Goal: Task Accomplishment & Management: Use online tool/utility

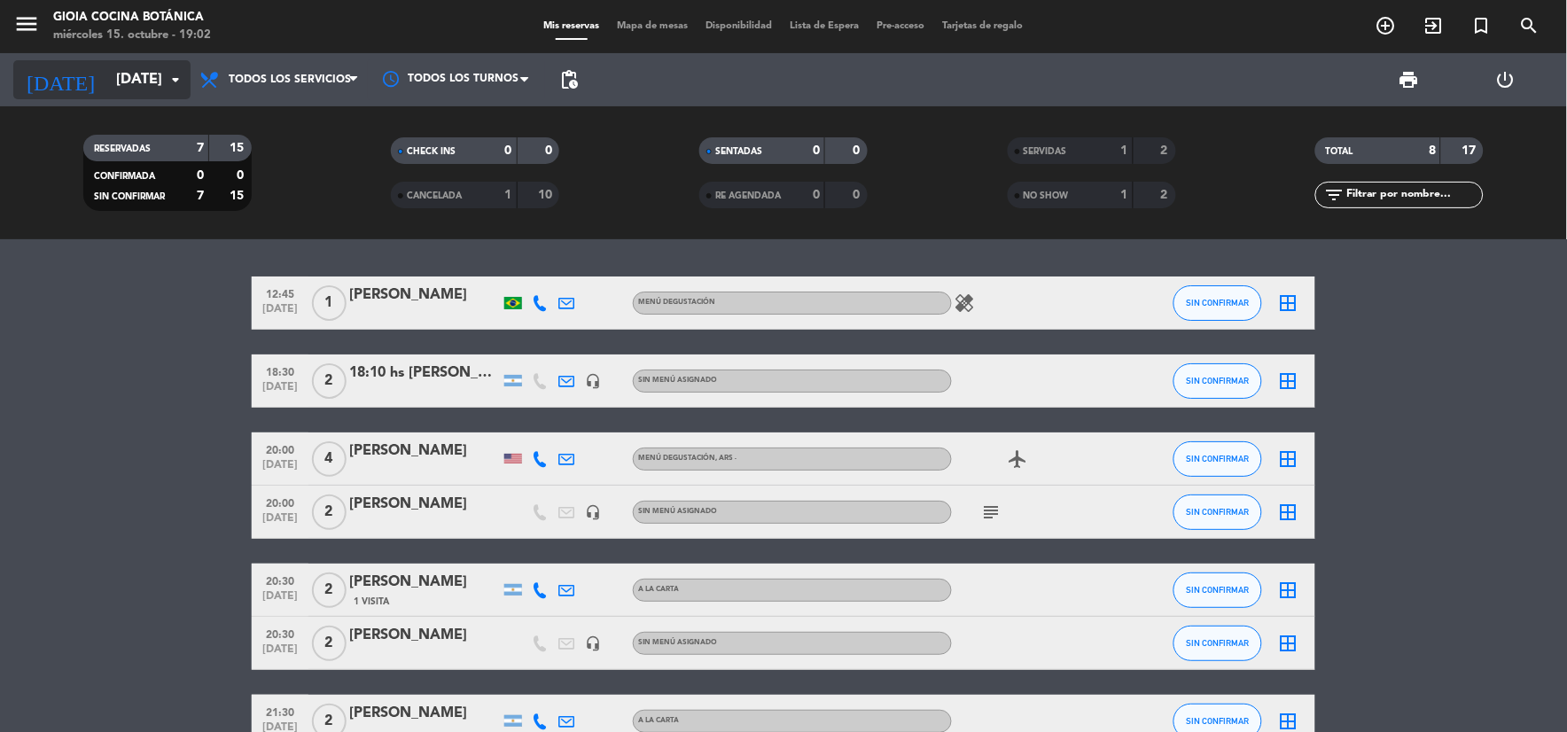
click at [135, 76] on input "[DATE]" at bounding box center [201, 80] width 188 height 35
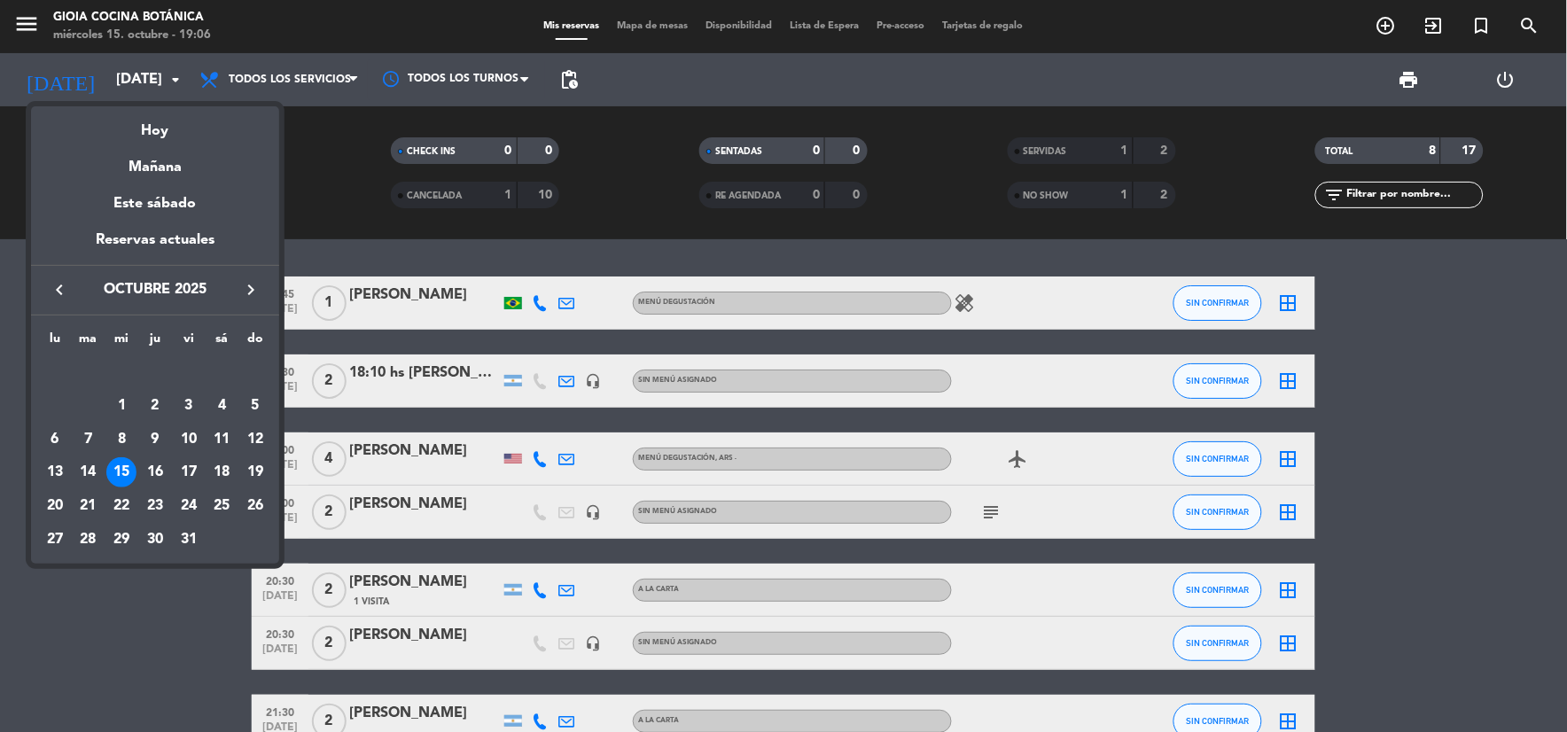
click at [1459, 512] on div at bounding box center [783, 366] width 1567 height 732
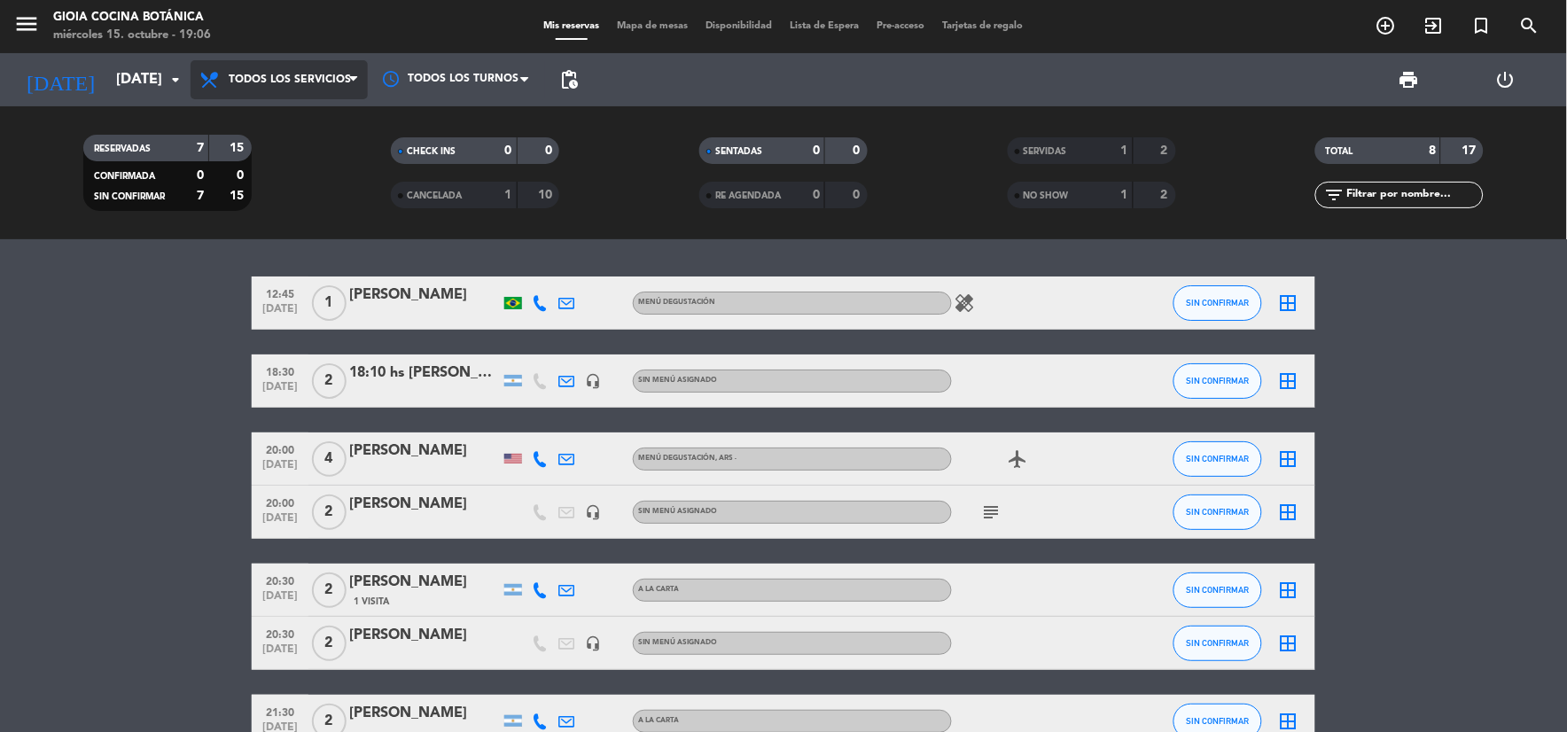
click at [352, 73] on icon at bounding box center [353, 80] width 8 height 14
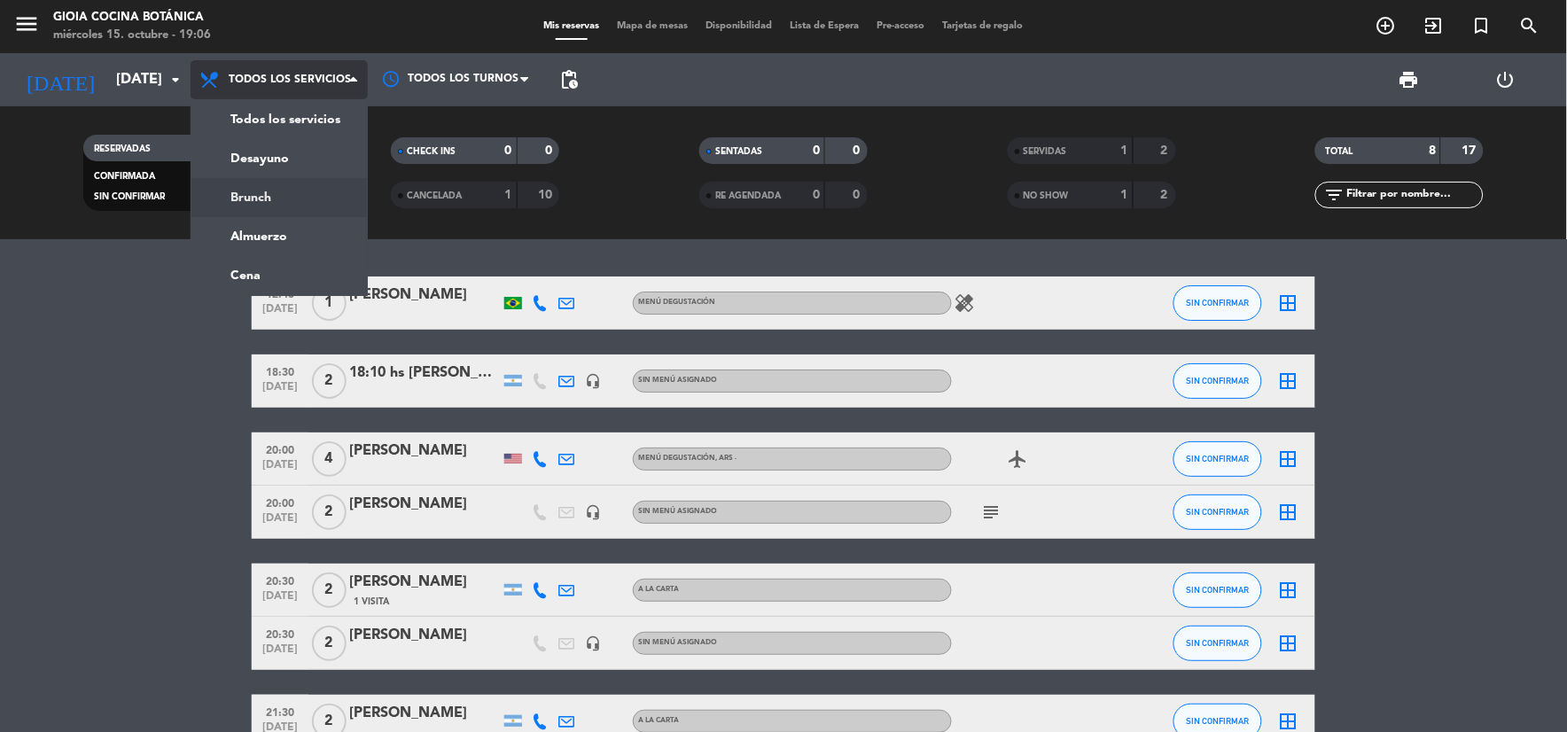
click at [312, 193] on div "menu [PERSON_NAME] Cocina Botánica [DATE] 15. octubre - 19:06 Mis reservas Mapa…" at bounding box center [783, 119] width 1567 height 239
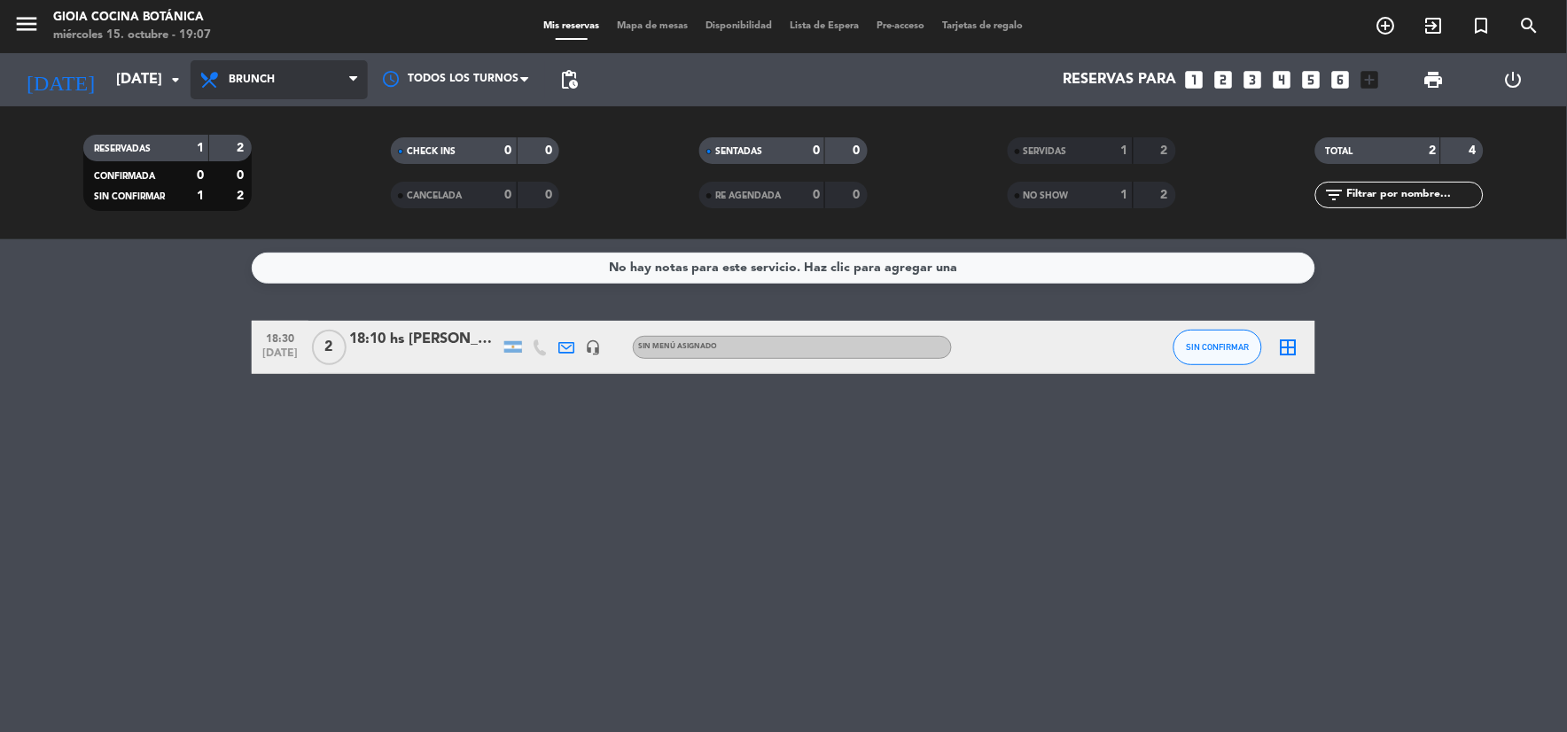
click at [257, 82] on span "Brunch" at bounding box center [252, 80] width 46 height 12
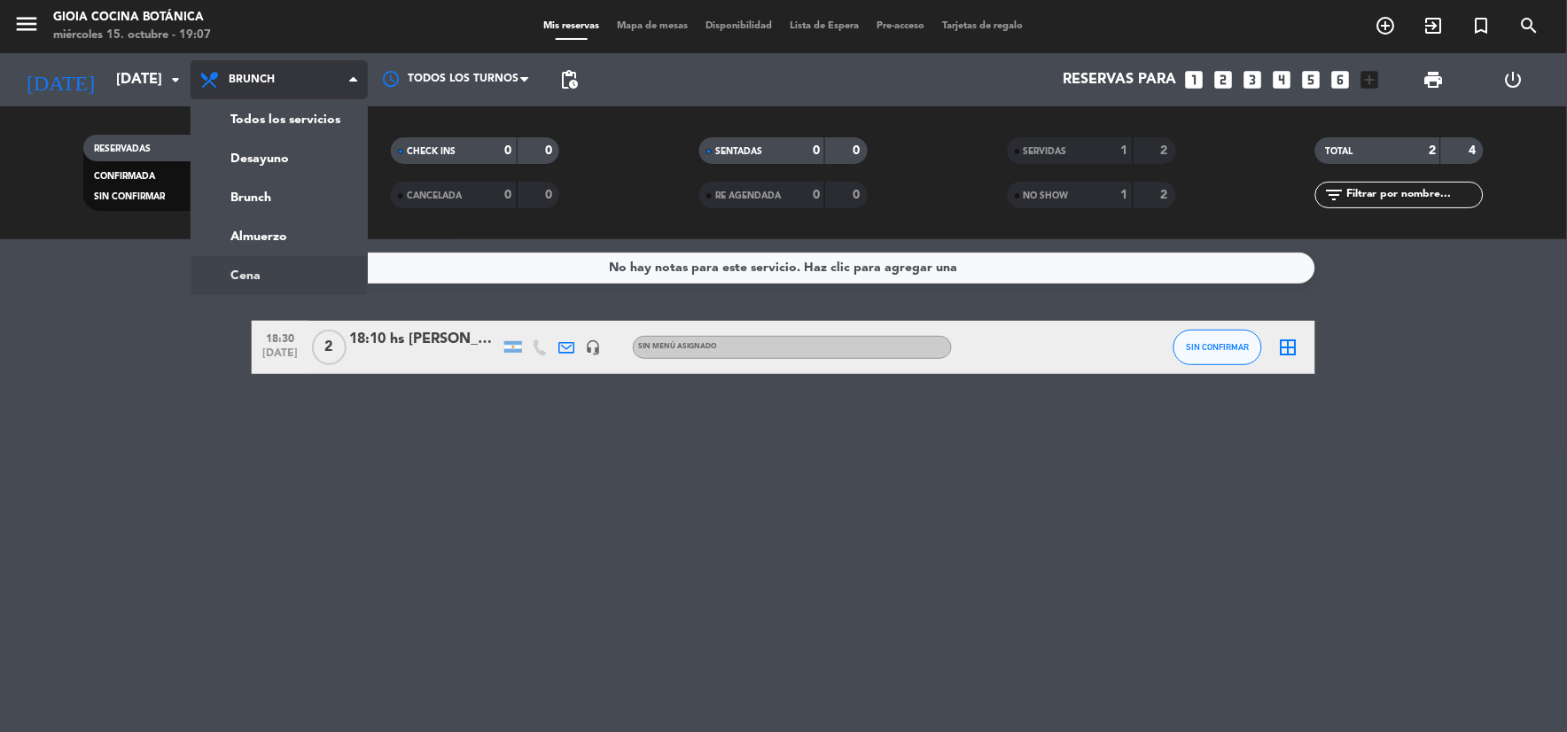
click at [248, 279] on ng-component "menu [PERSON_NAME] Cocina Botánica [DATE] 15. octubre - 19:07 Mis reservas Mapa…" at bounding box center [783, 366] width 1567 height 732
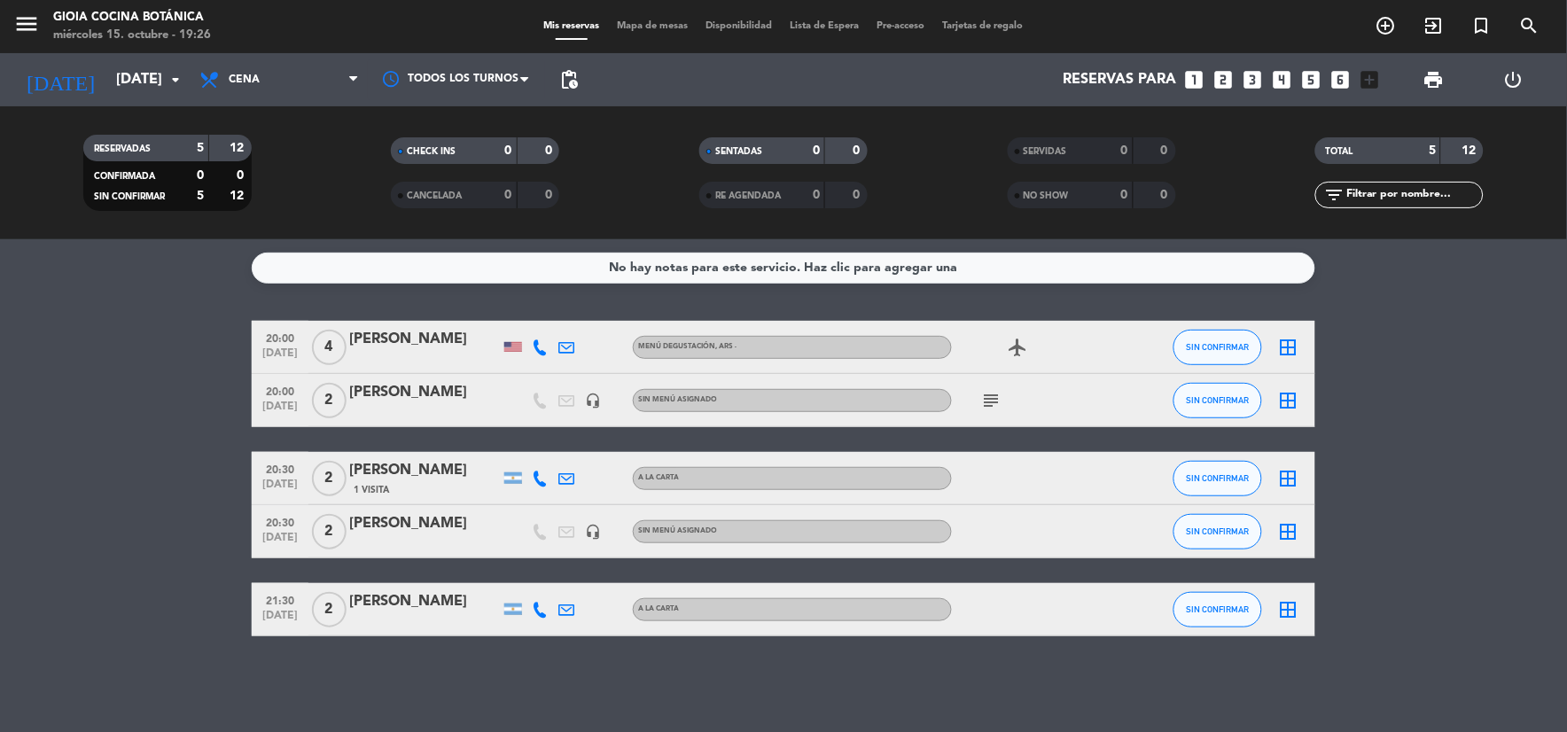
click at [993, 391] on icon "subject" at bounding box center [991, 400] width 21 height 21
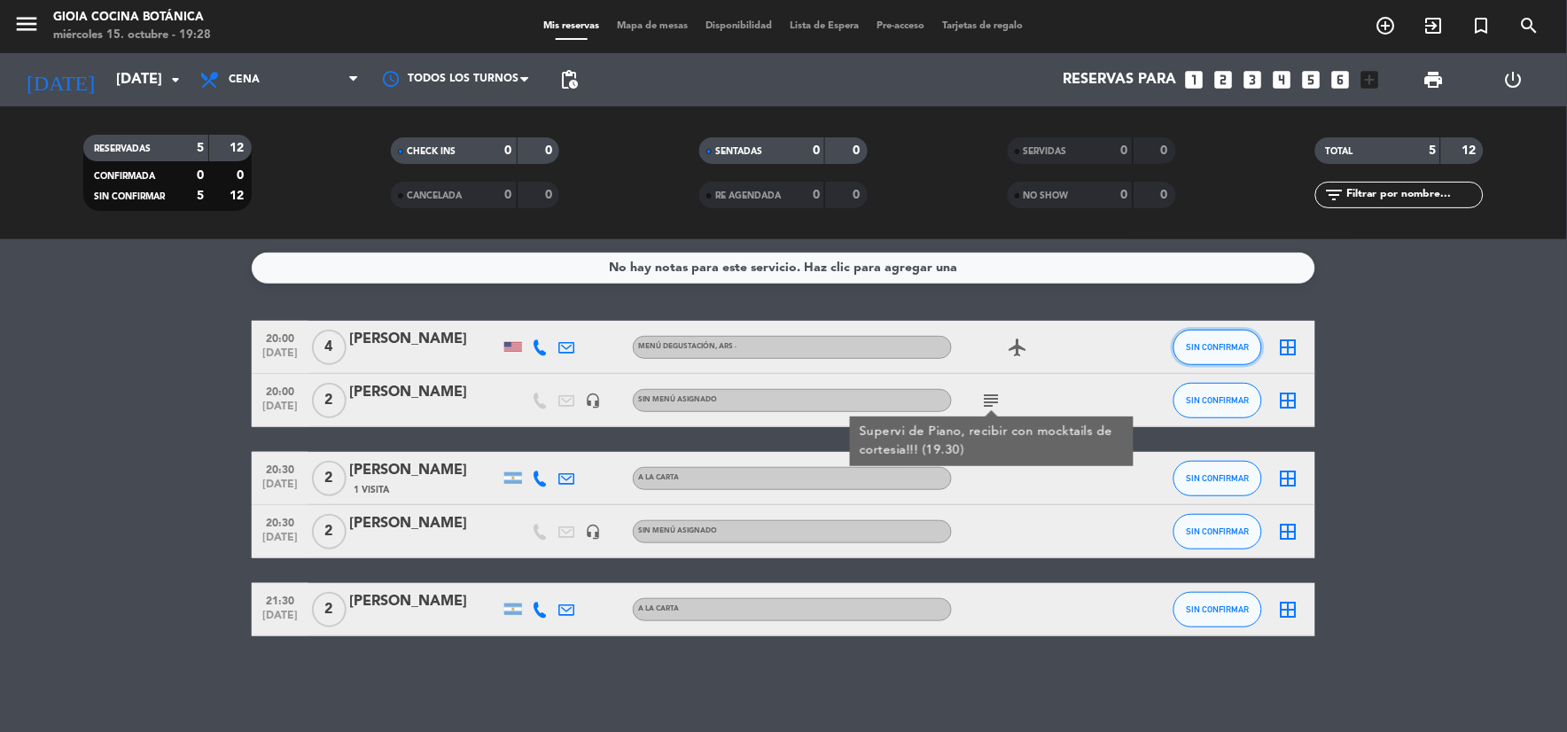
click at [1207, 344] on span "SIN CONFIRMAR" at bounding box center [1218, 347] width 63 height 10
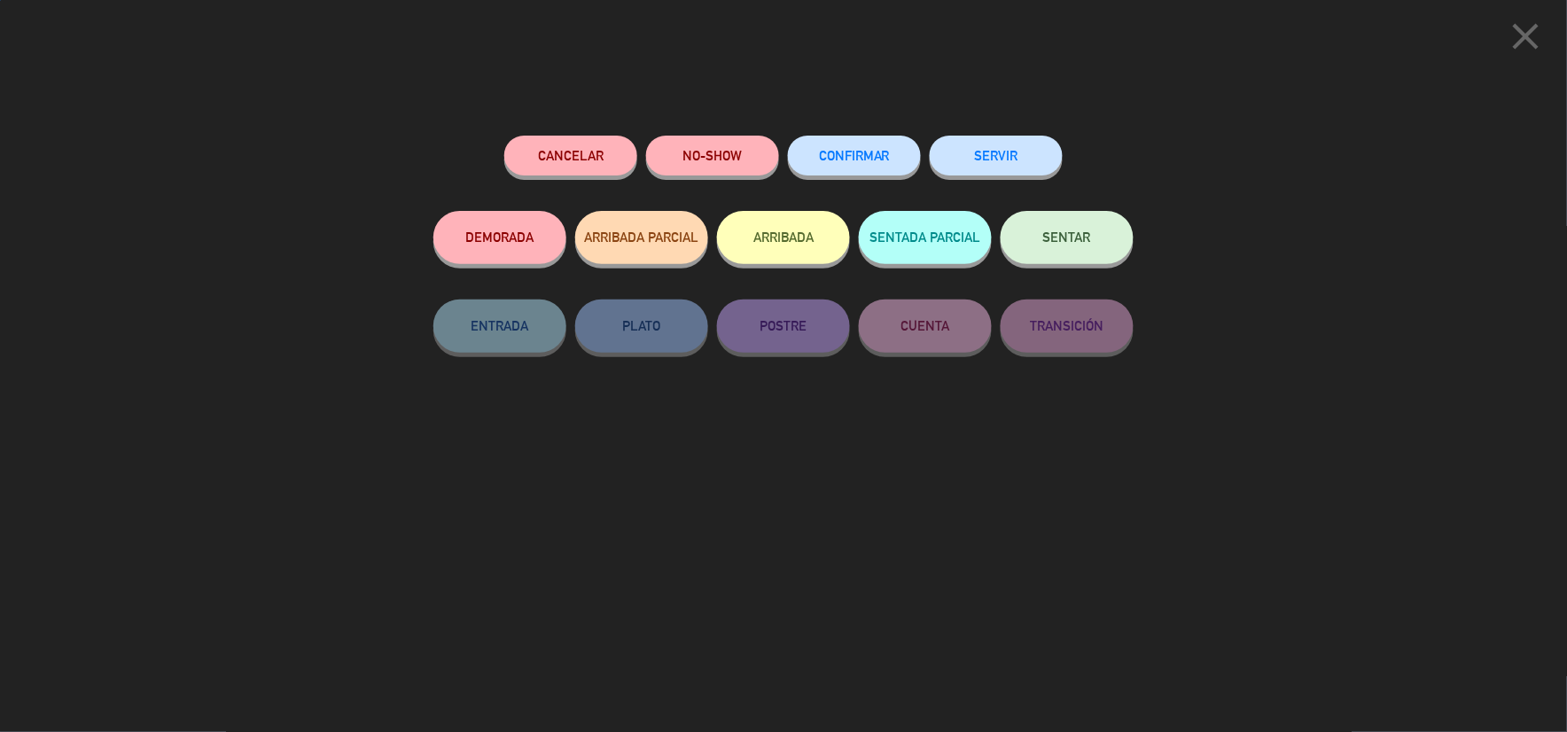
click at [1106, 227] on button "SENTAR" at bounding box center [1067, 237] width 133 height 53
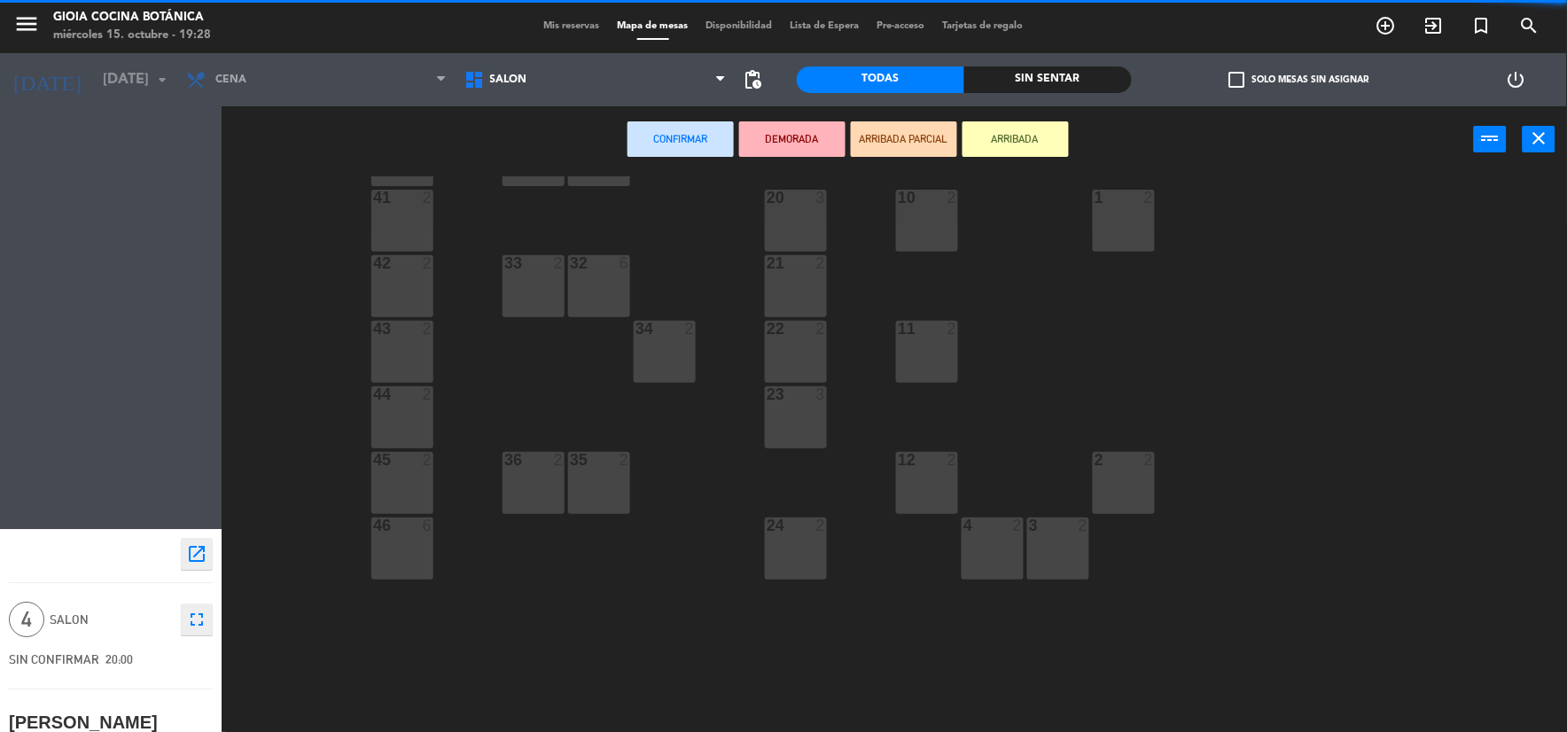
scroll to position [492, 0]
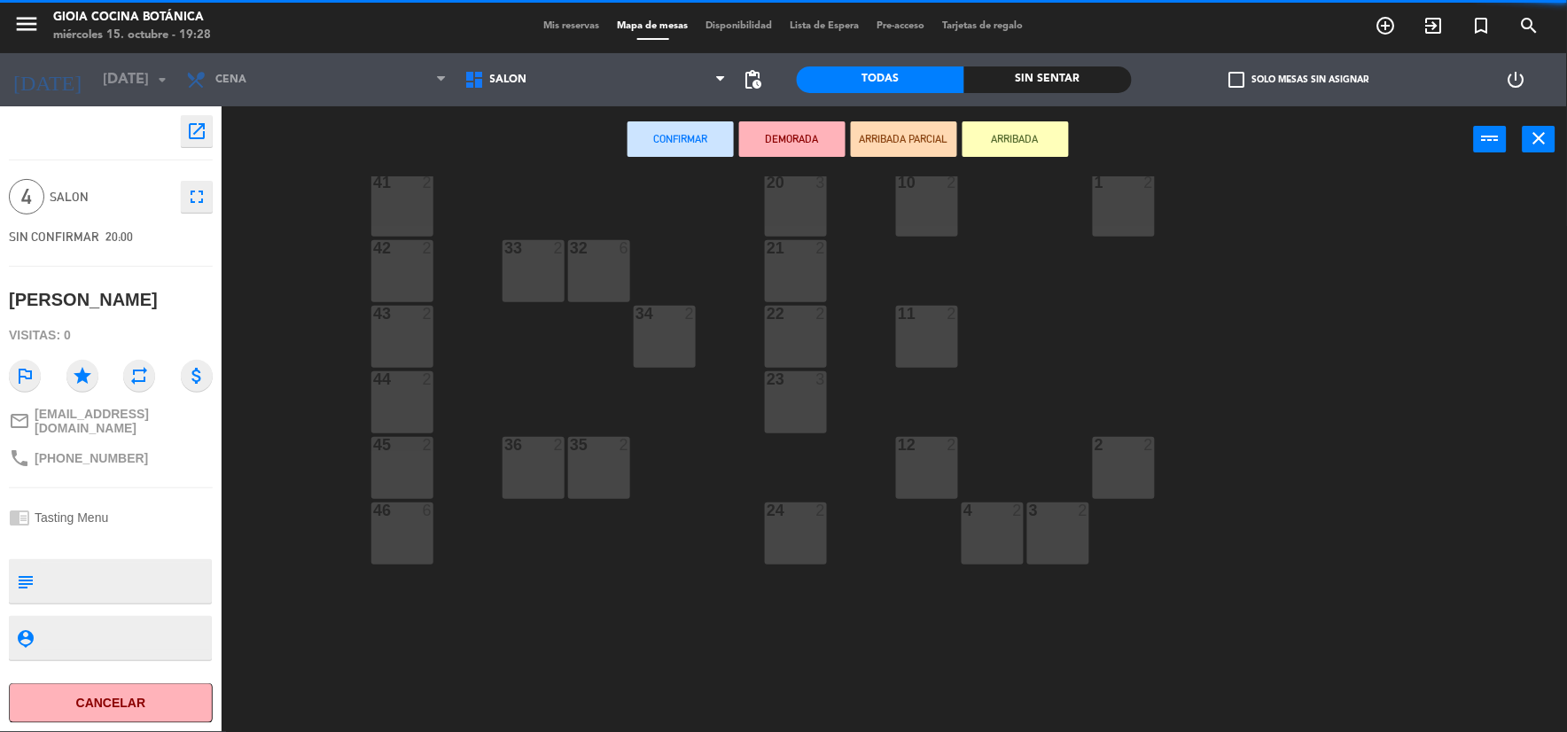
click at [999, 539] on div "4 2" at bounding box center [993, 534] width 62 height 62
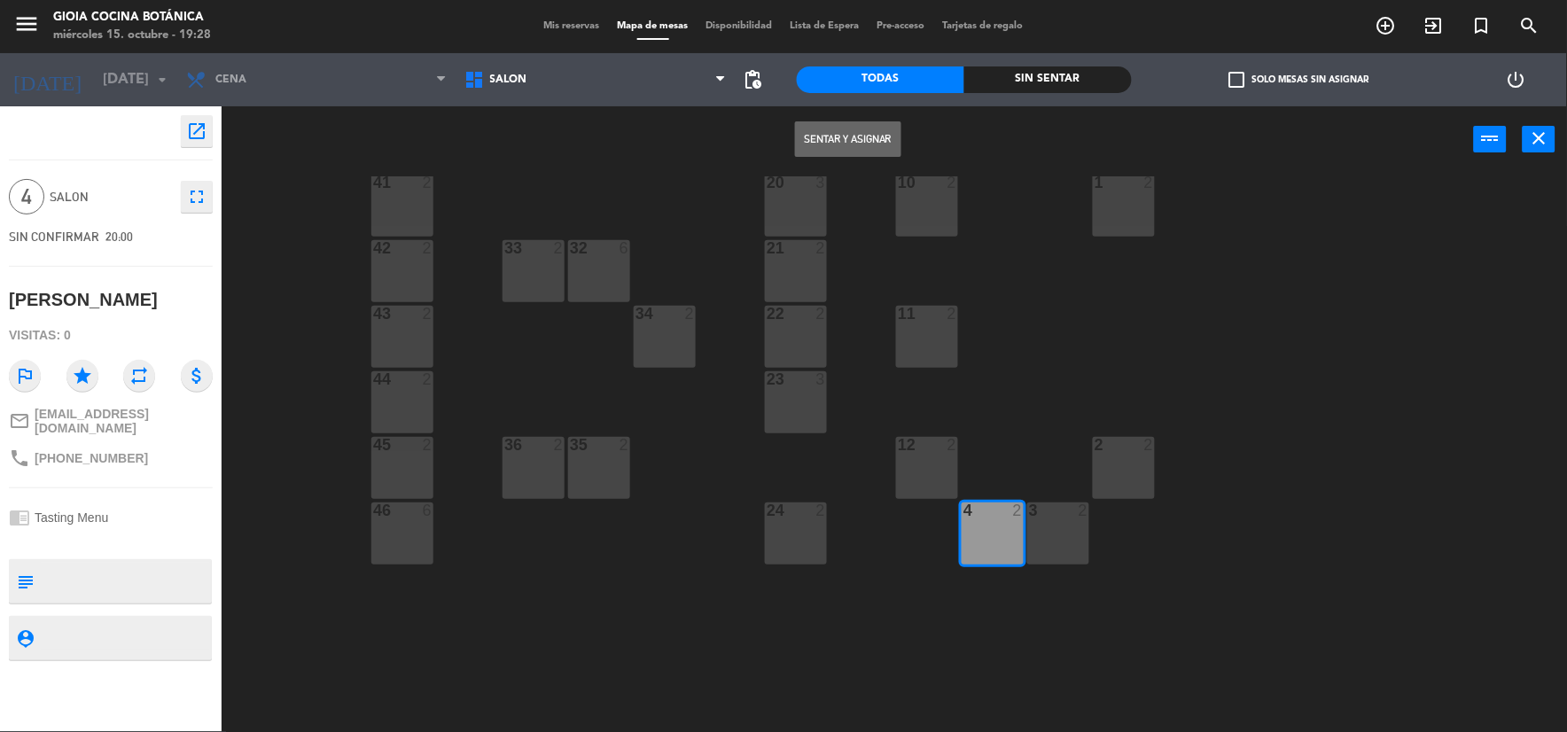
click at [1052, 533] on div "3 2" at bounding box center [1059, 534] width 62 height 62
click at [870, 139] on button "Sentar y Asignar" at bounding box center [848, 138] width 106 height 35
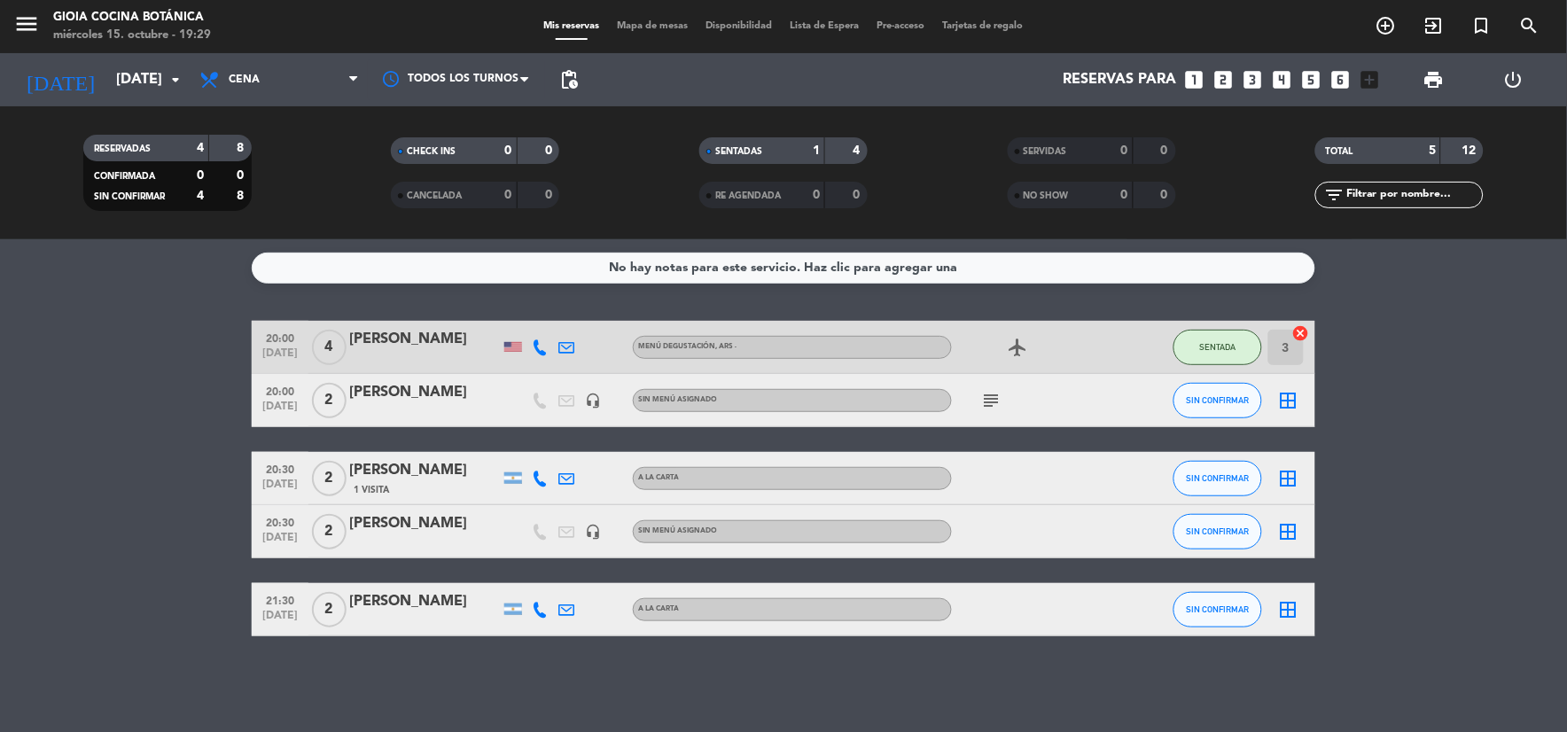
drag, startPoint x: 999, startPoint y: 386, endPoint x: 996, endPoint y: 396, distance: 11.0
click at [998, 391] on div "subject" at bounding box center [1032, 400] width 160 height 52
click at [996, 396] on icon "subject" at bounding box center [991, 400] width 21 height 21
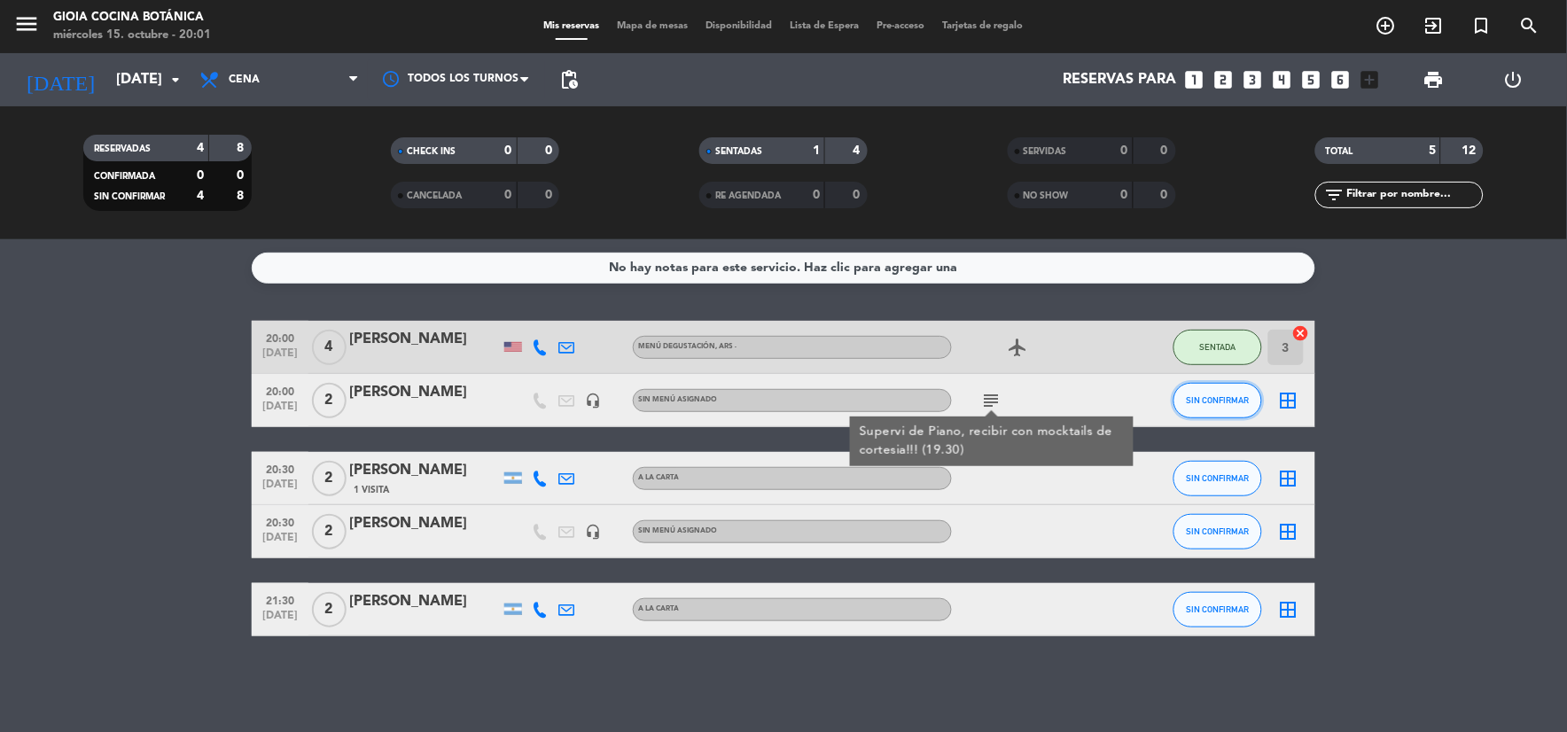
click at [1210, 387] on button "SIN CONFIRMAR" at bounding box center [1218, 400] width 89 height 35
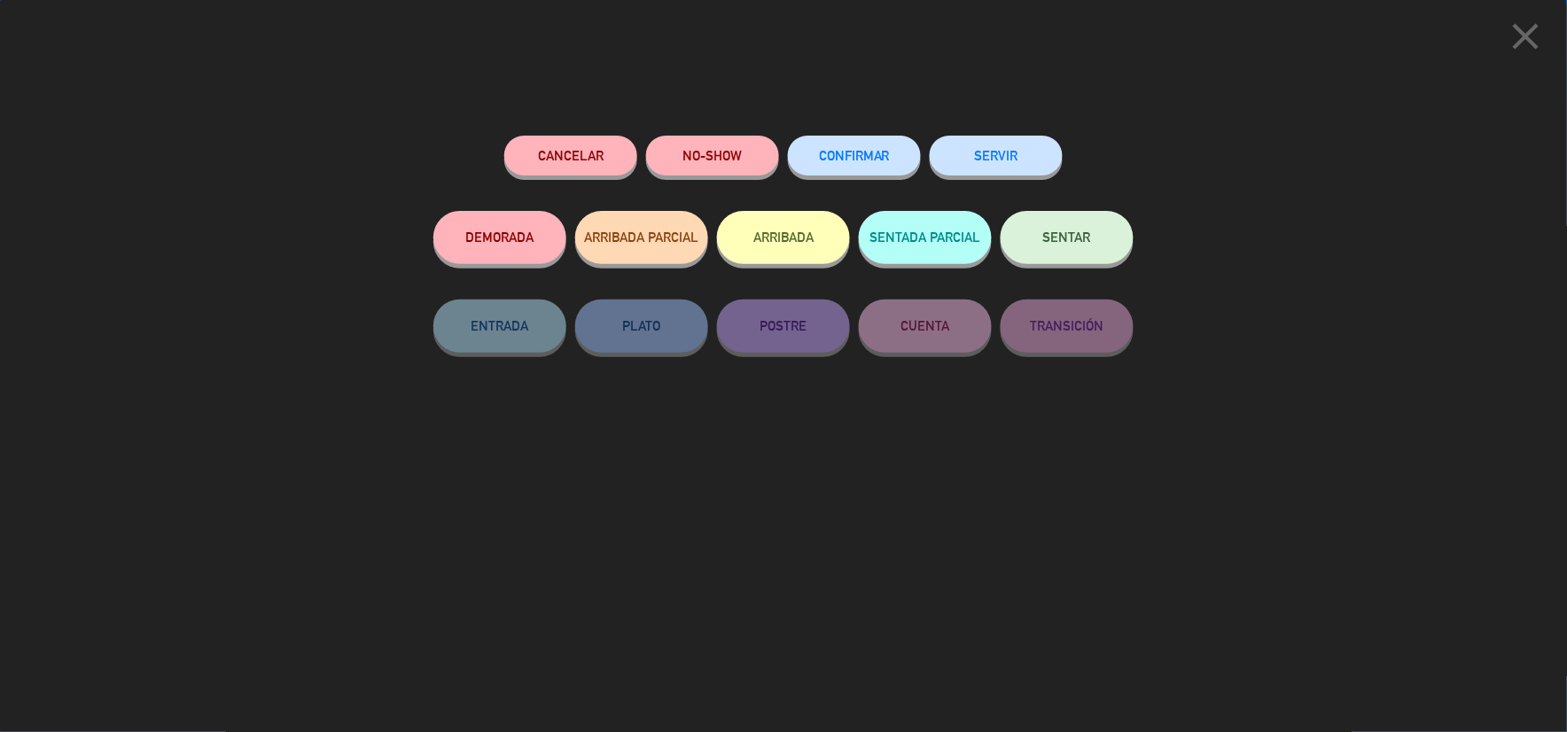
click at [1067, 228] on button "SENTAR" at bounding box center [1067, 237] width 133 height 53
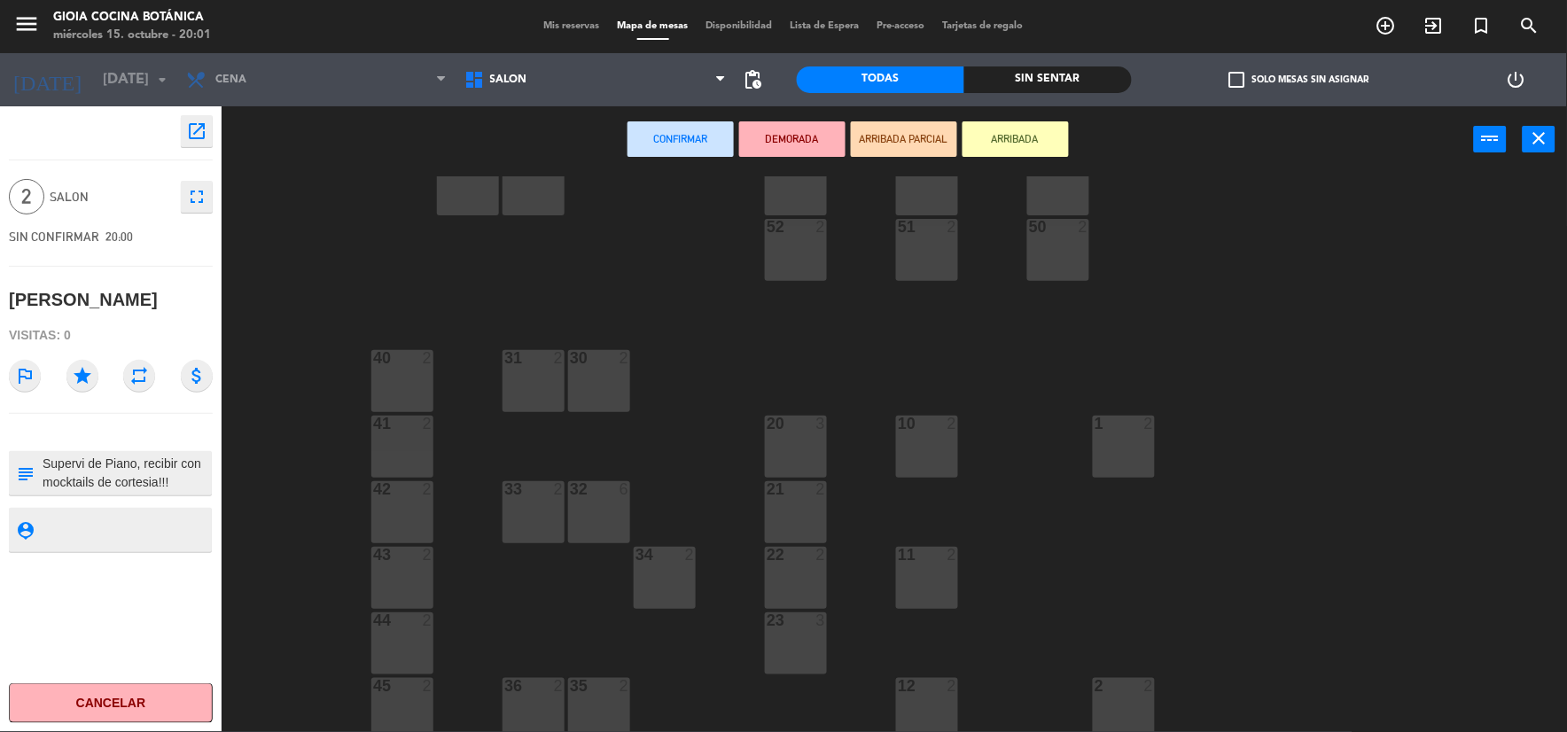
scroll to position [295, 0]
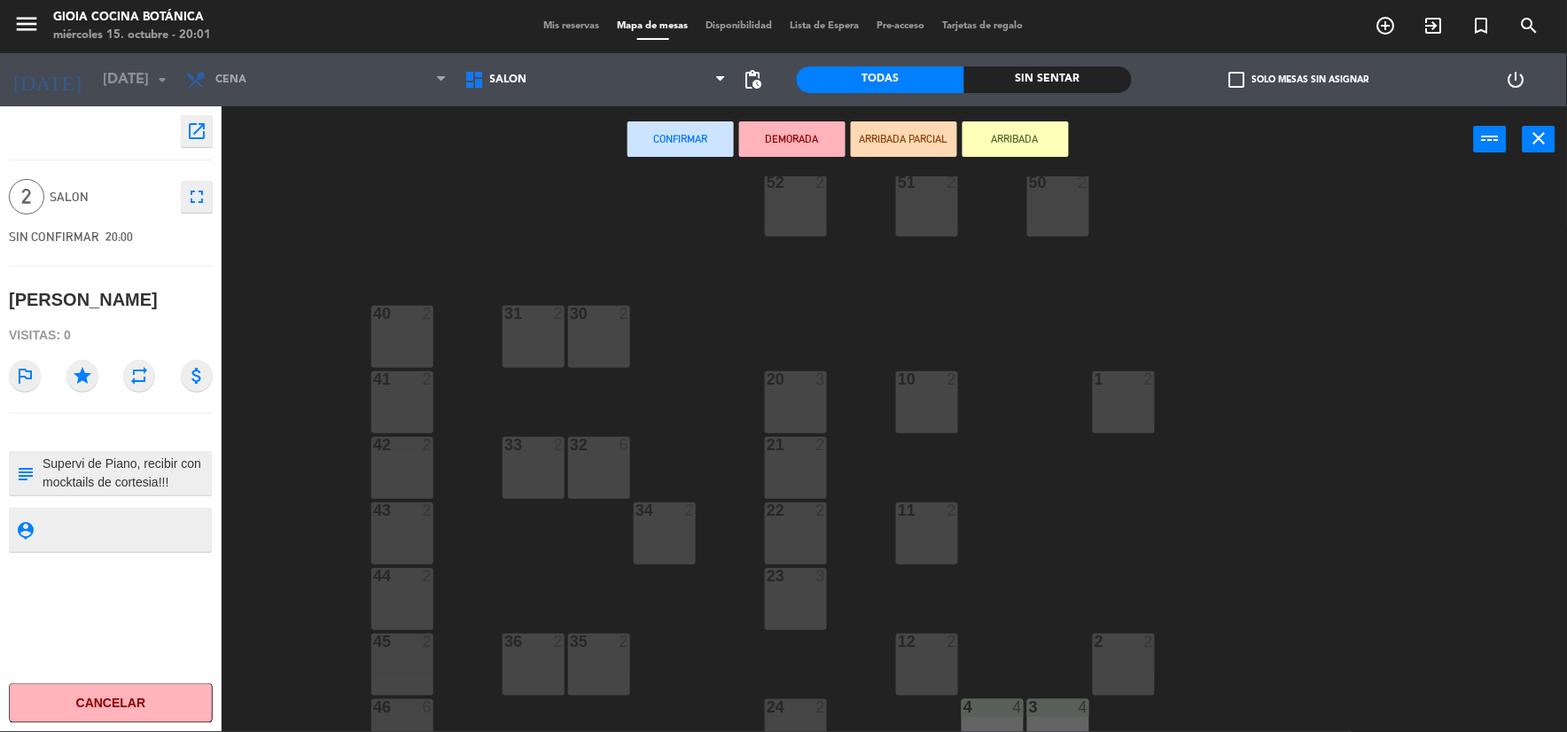
click at [794, 468] on div "21 2" at bounding box center [796, 468] width 62 height 62
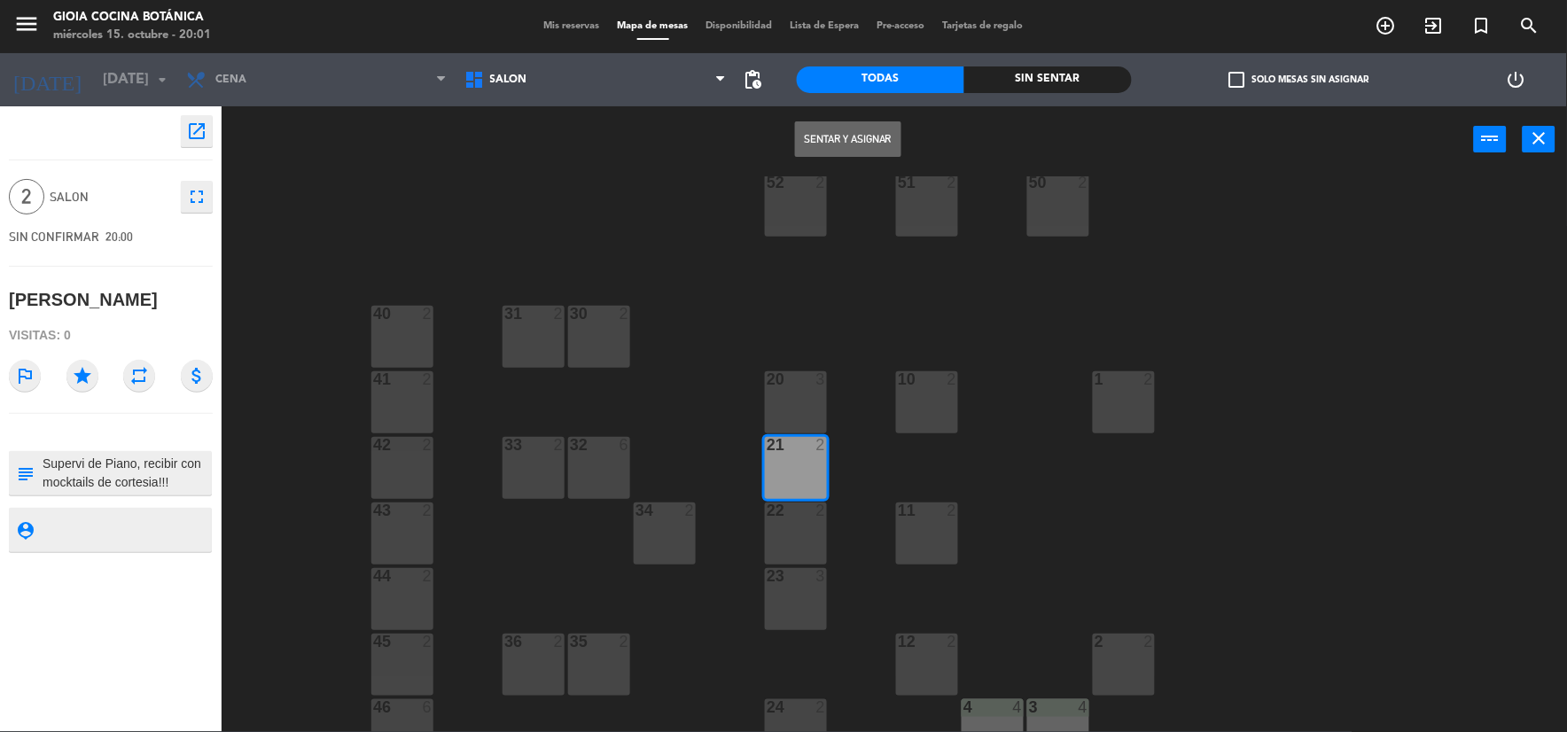
click at [843, 138] on button "Sentar y Asignar" at bounding box center [848, 138] width 106 height 35
